Goal: Navigation & Orientation: Find specific page/section

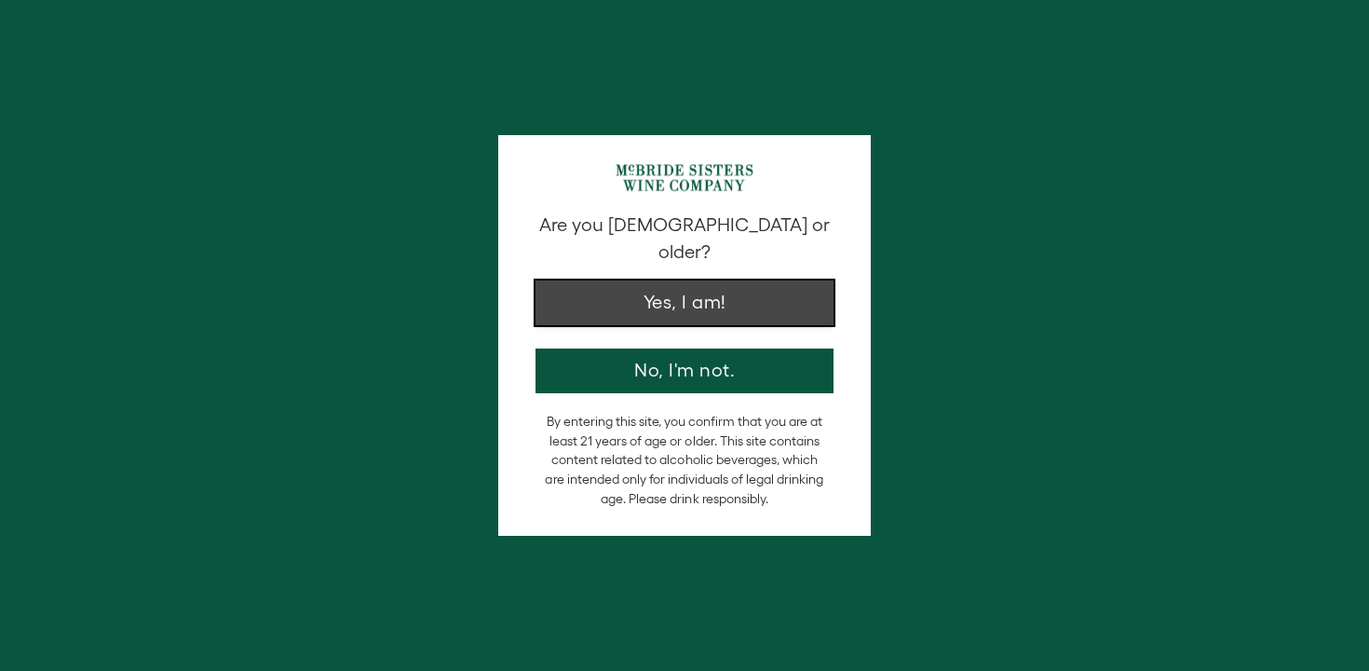
click at [676, 282] on button "Yes, I am!" at bounding box center [685, 302] width 298 height 45
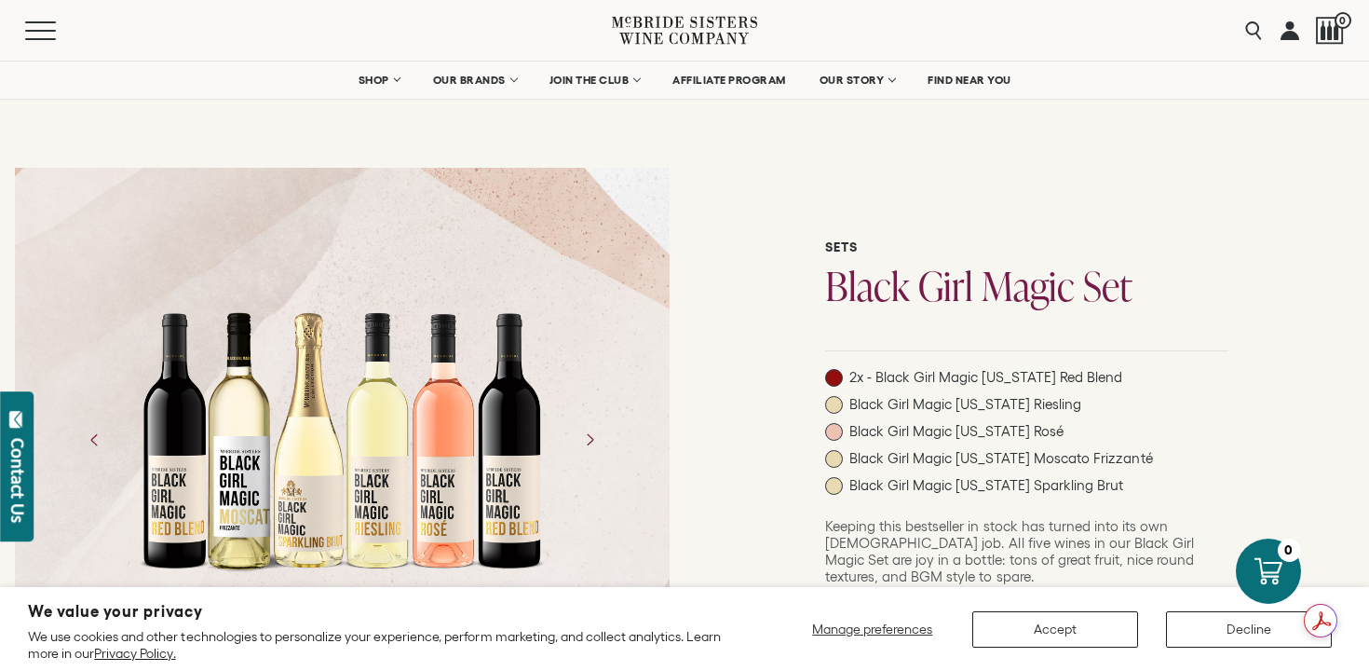
click at [683, 26] on icon at bounding box center [651, 31] width 64 height 28
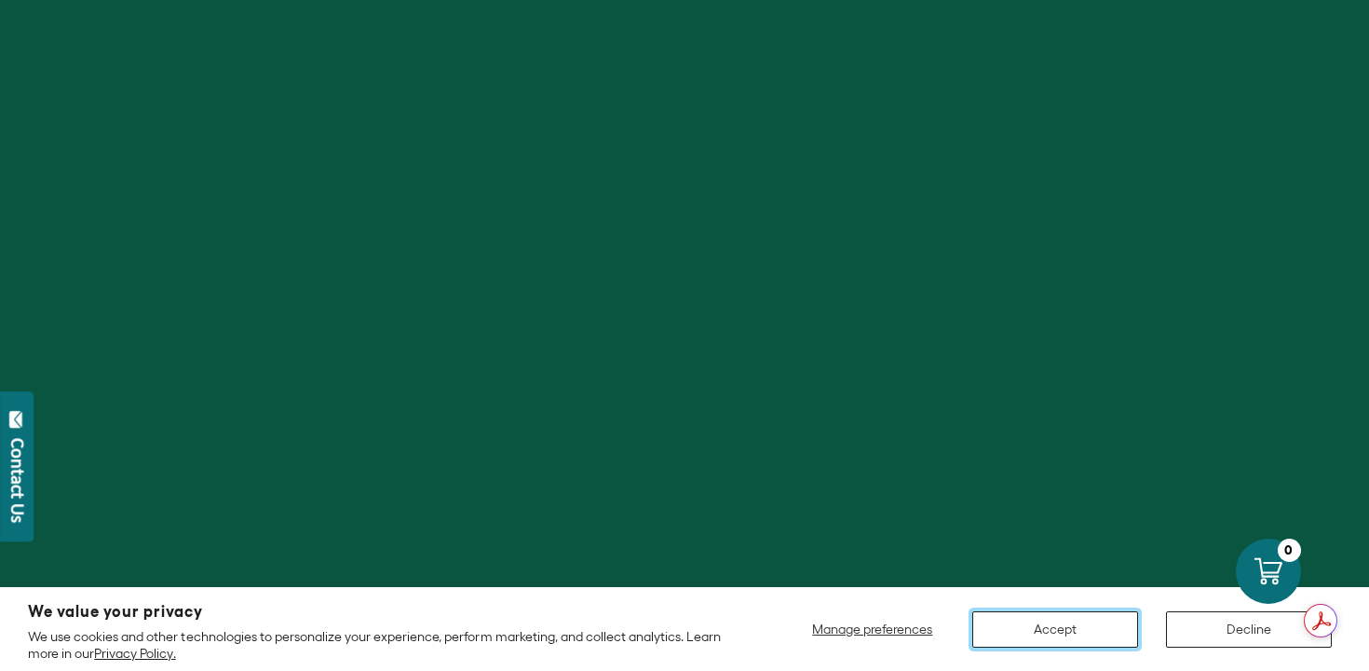
click at [1075, 631] on button "Accept" at bounding box center [1055, 629] width 166 height 36
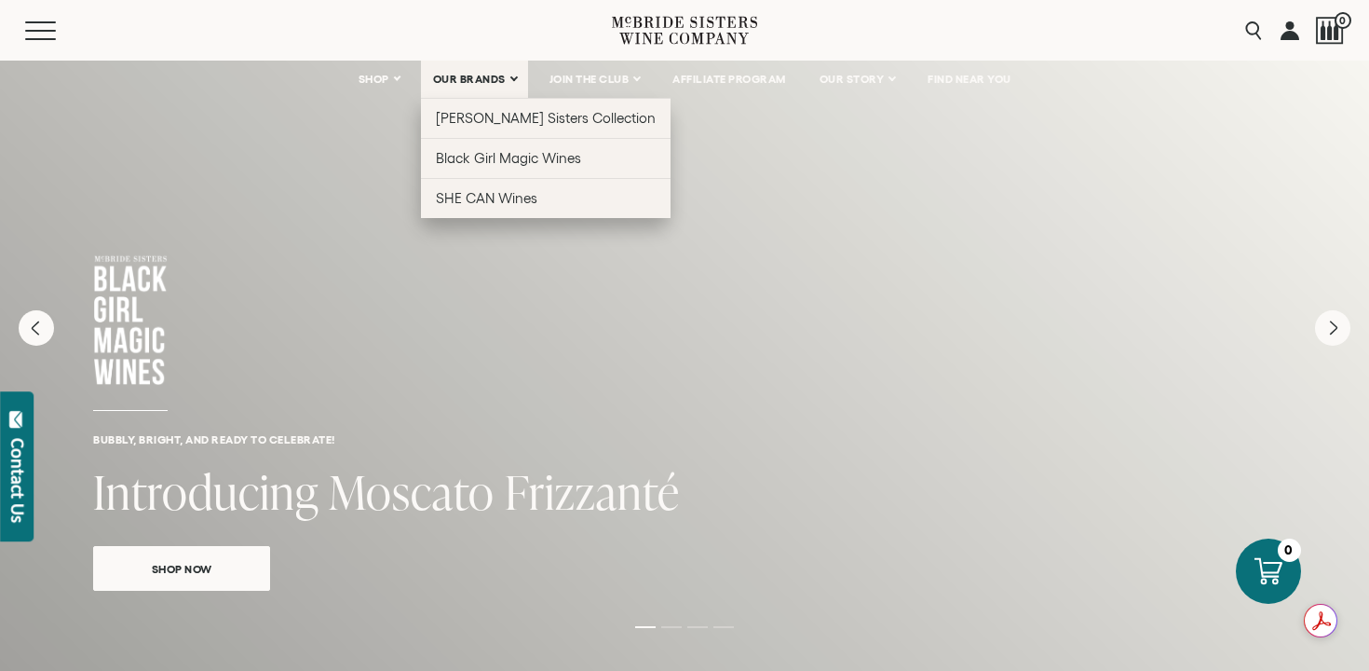
click at [503, 77] on link "OUR BRANDS" at bounding box center [474, 79] width 107 height 37
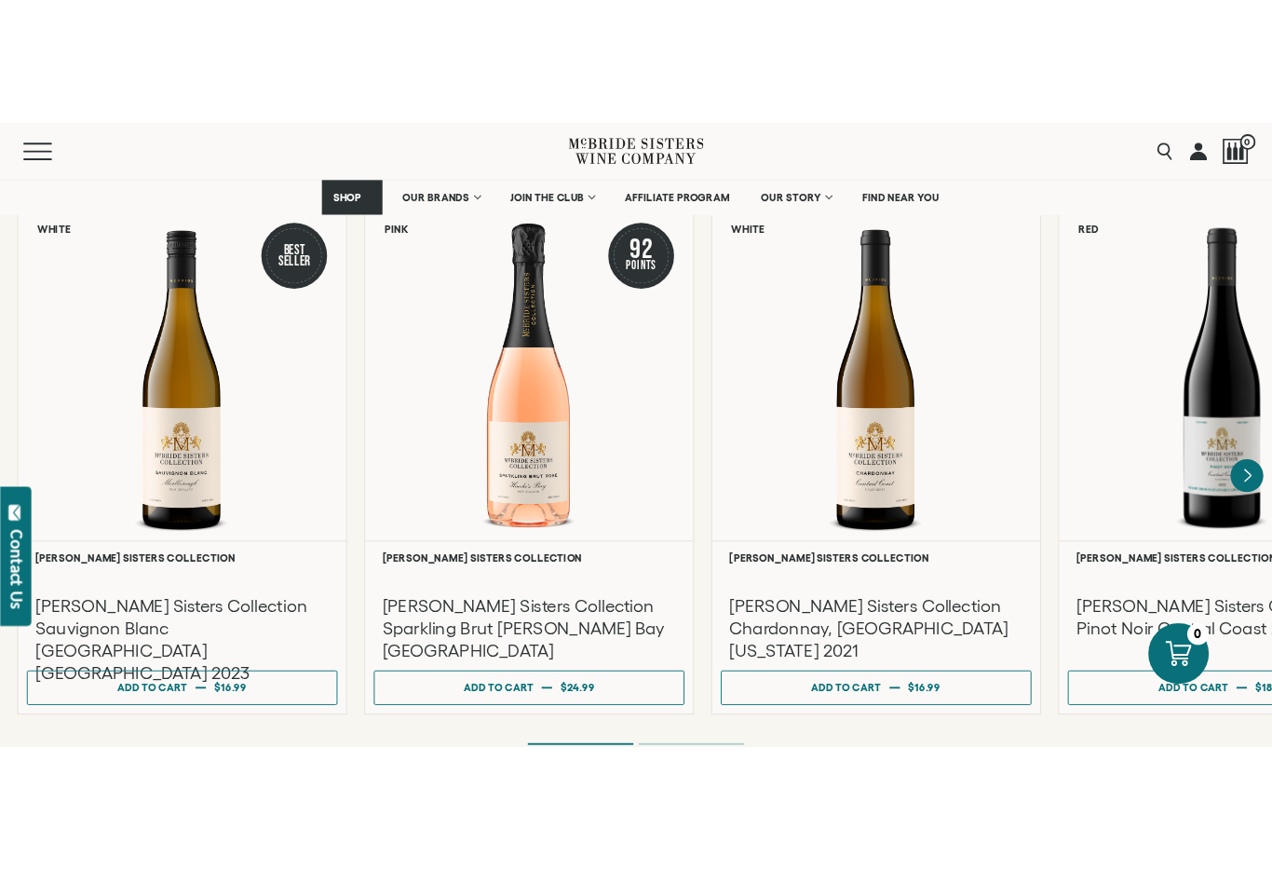
scroll to position [1538, 0]
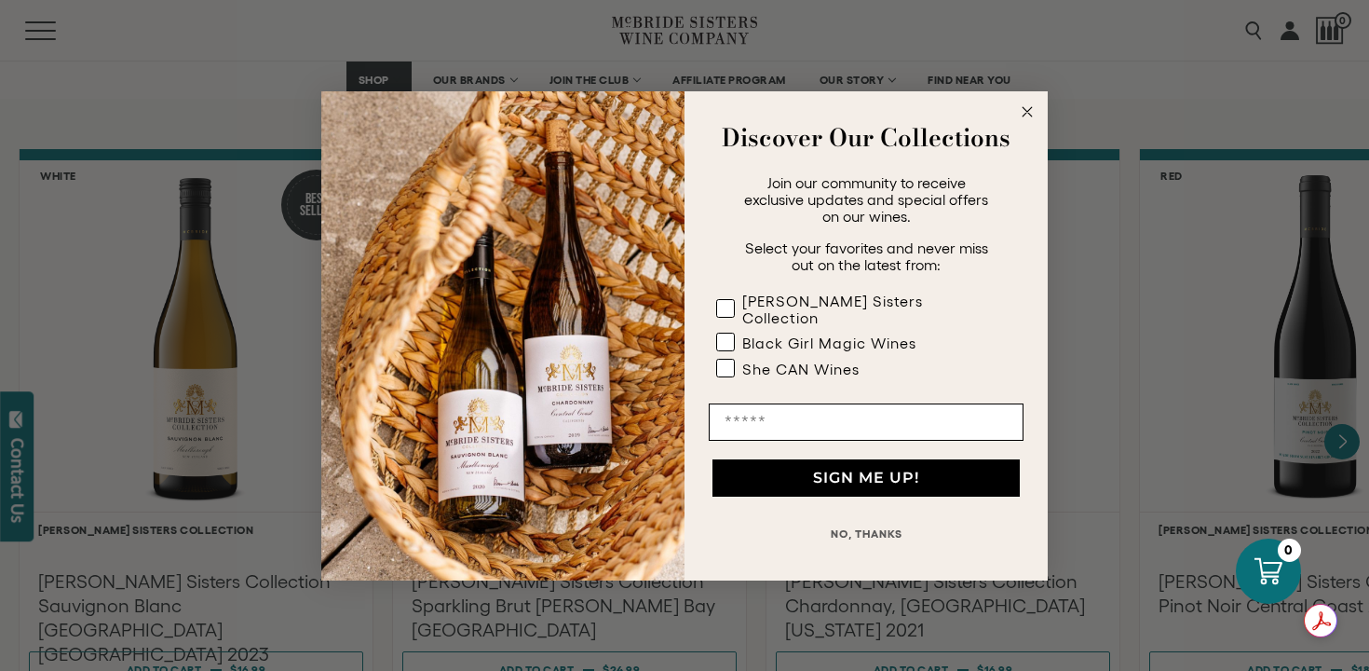
click at [1026, 119] on circle "Close dialog" at bounding box center [1027, 111] width 21 height 21
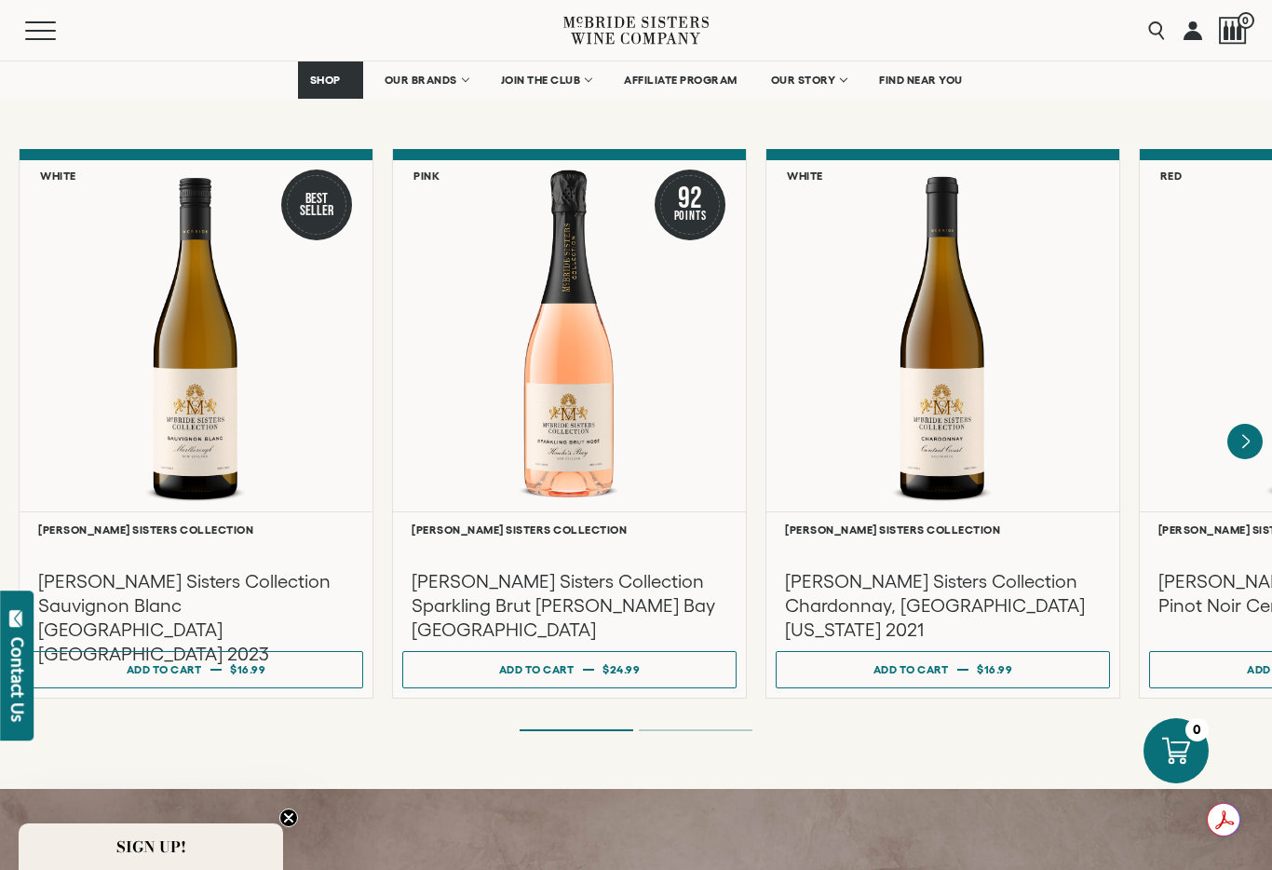
scroll to position [658, 0]
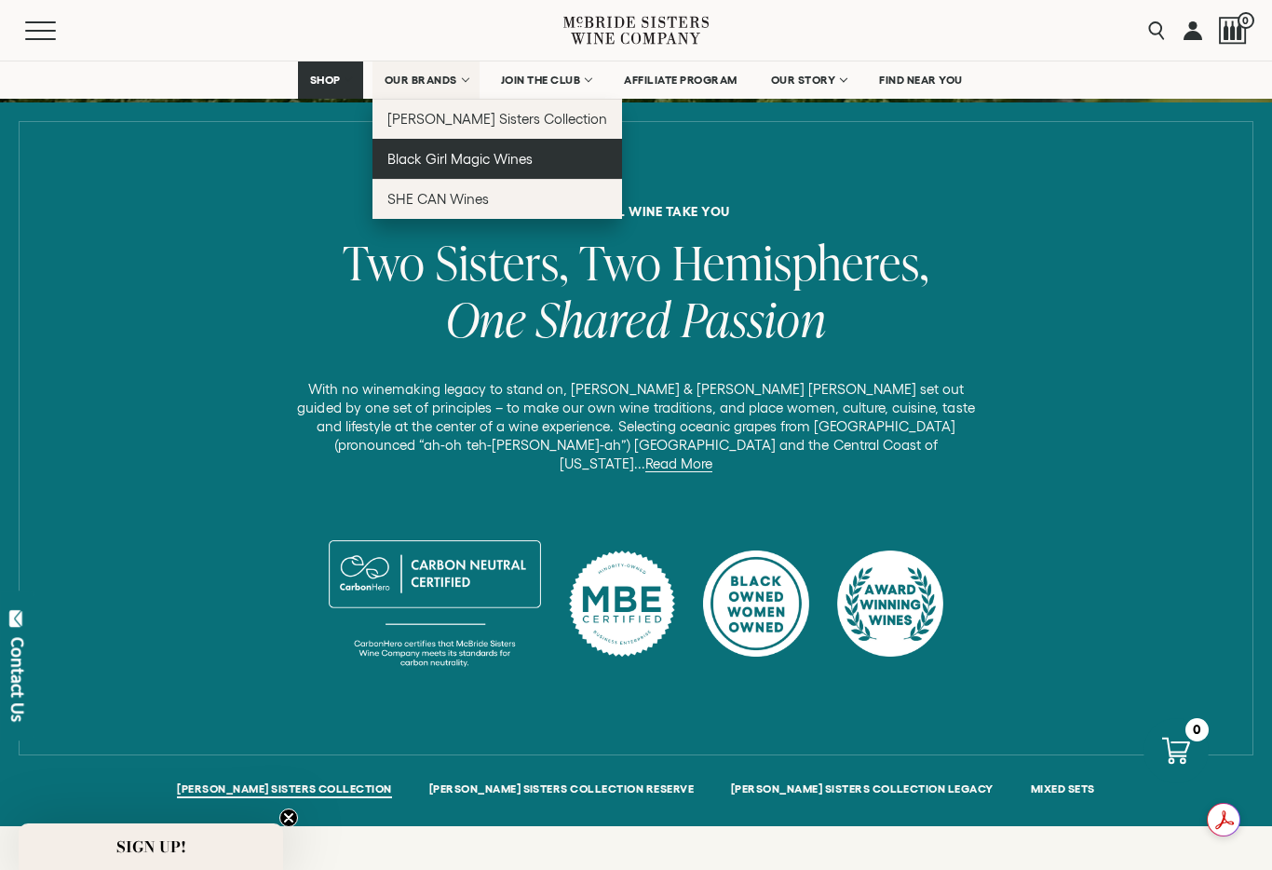
click at [415, 155] on span "Black Girl Magic Wines" at bounding box center [459, 159] width 145 height 16
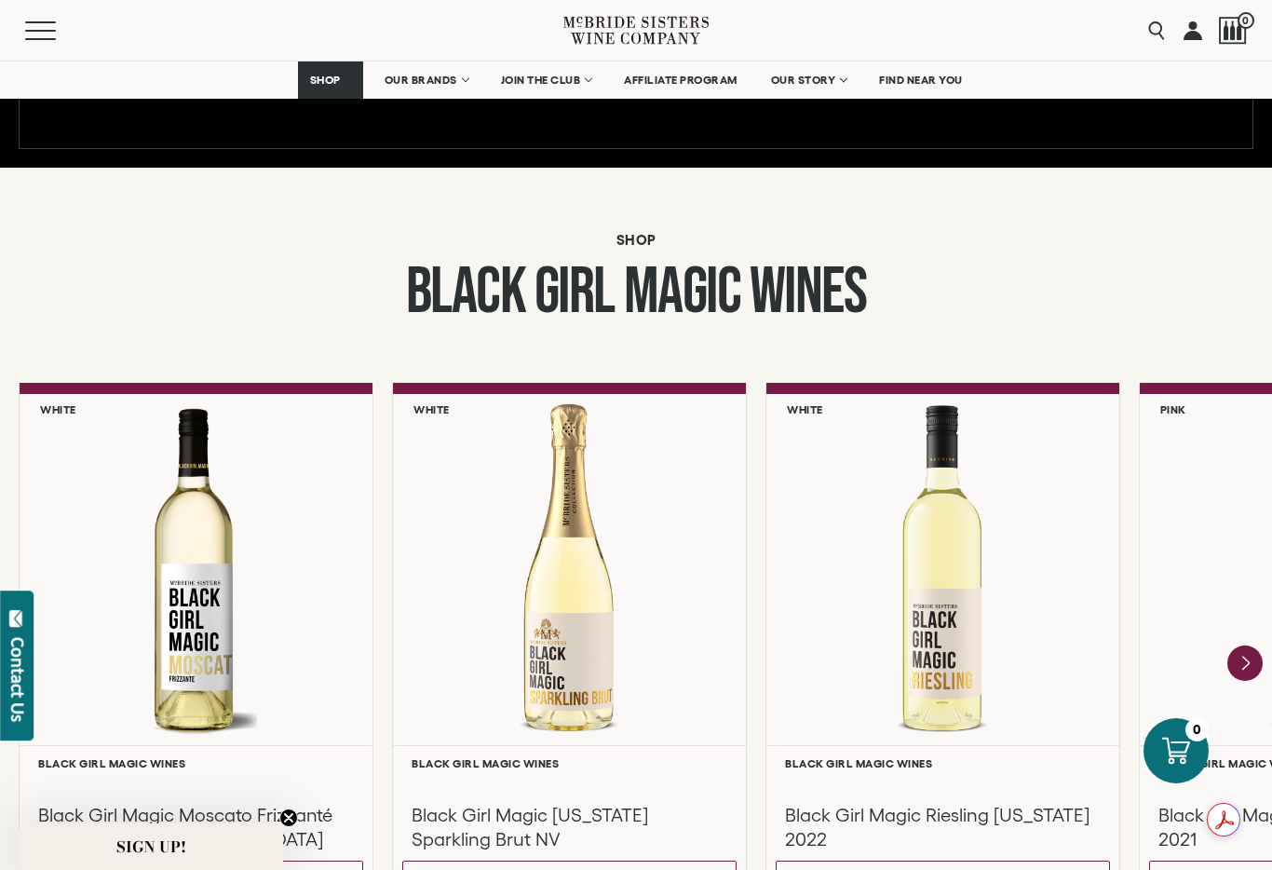
scroll to position [1561, 0]
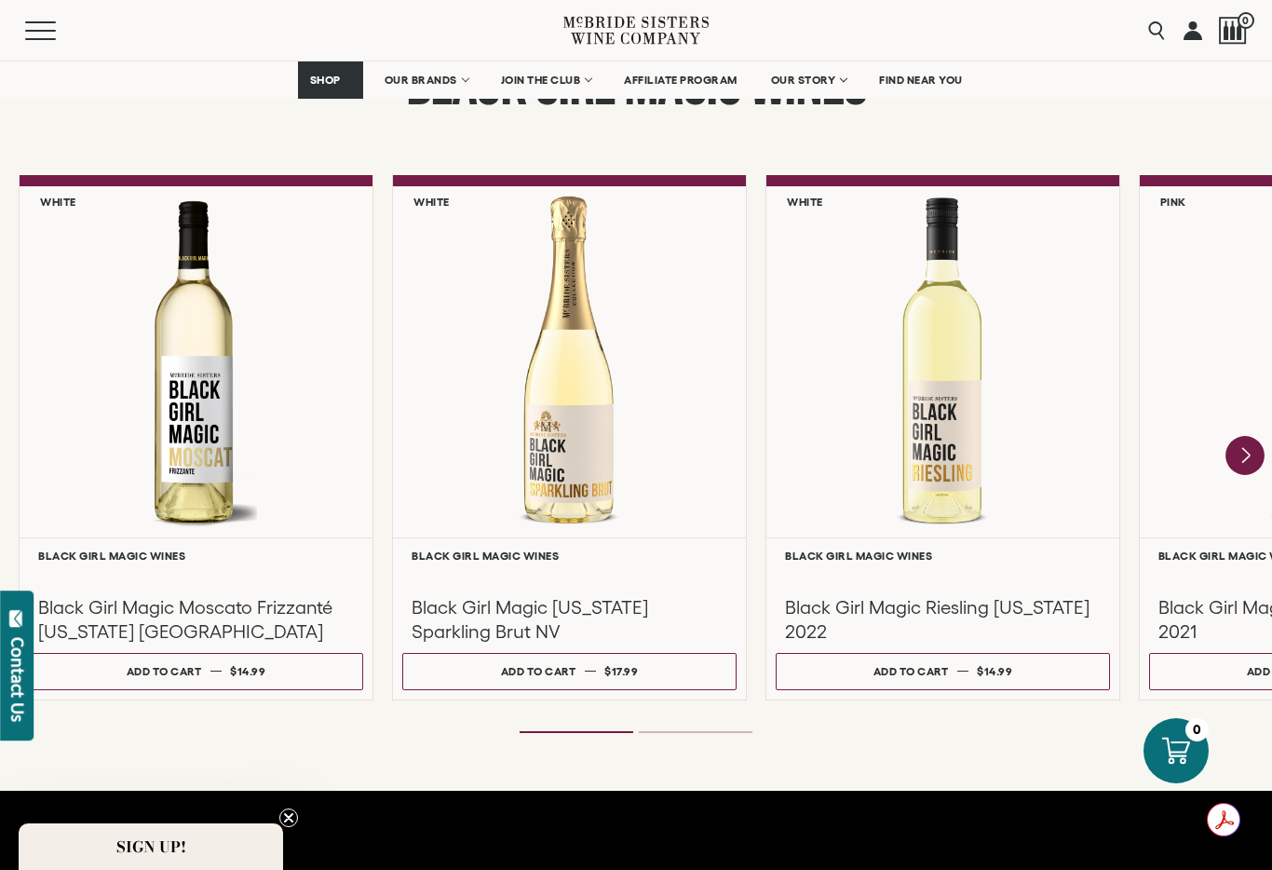
click at [1248, 456] on icon "Next" at bounding box center [1246, 455] width 7 height 15
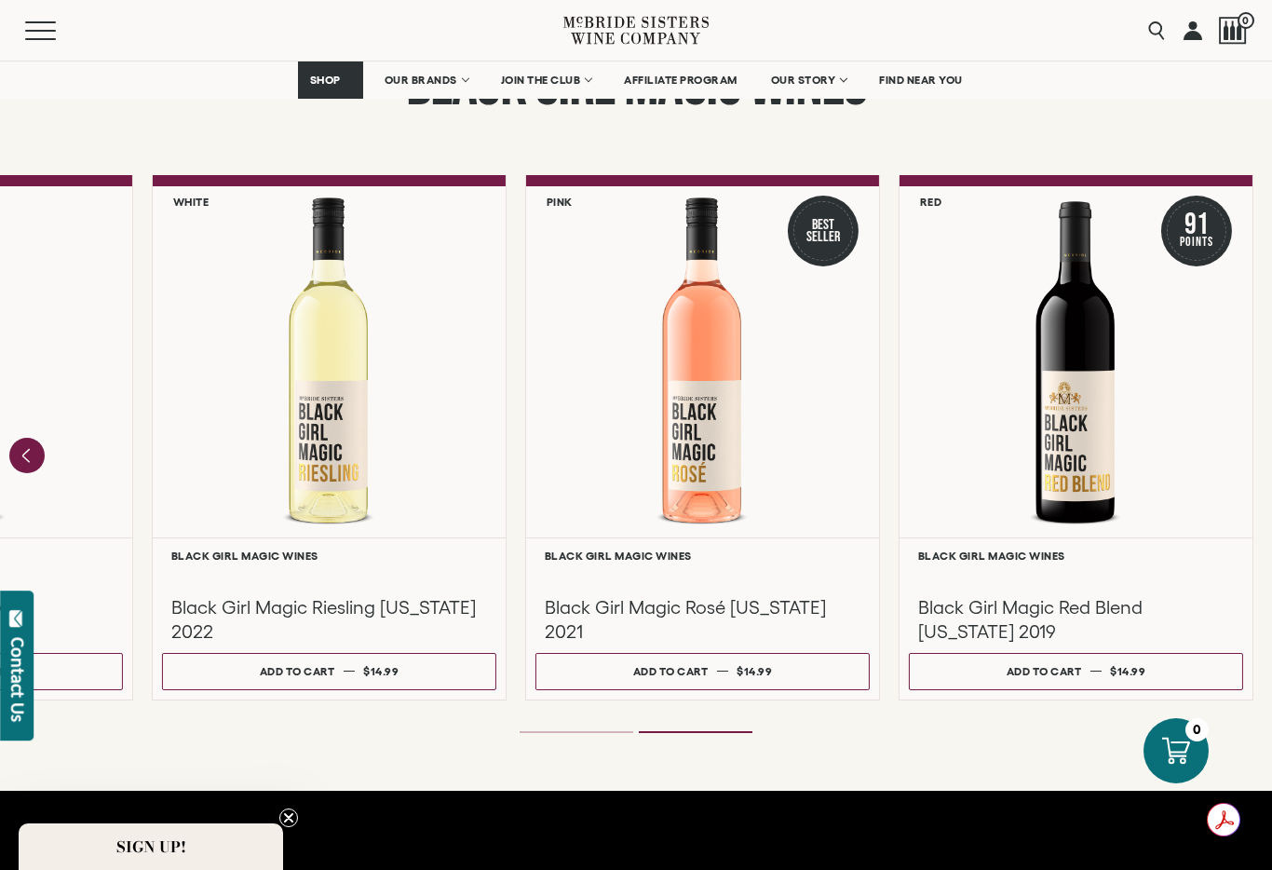
click at [558, 732] on li "Page dot 1" at bounding box center [577, 732] width 114 height 2
